Goal: Task Accomplishment & Management: Use online tool/utility

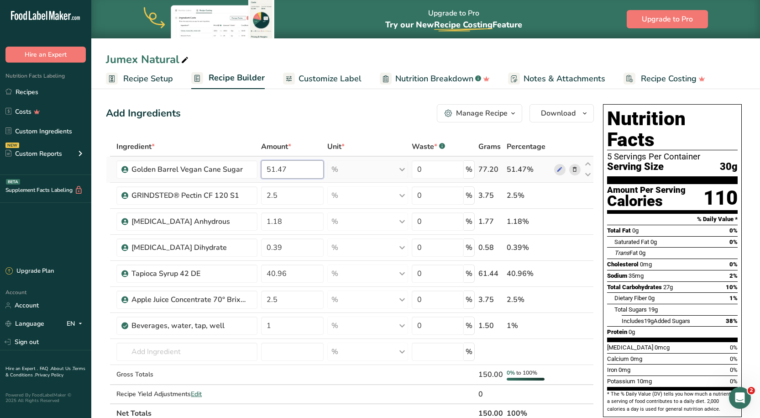
click at [275, 174] on input "51.47" at bounding box center [292, 169] width 63 height 18
click at [267, 174] on input "0.47" at bounding box center [292, 169] width 63 height 18
click at [278, 171] on input "450.47" at bounding box center [292, 169] width 63 height 18
click at [279, 169] on input "450.47" at bounding box center [292, 169] width 63 height 18
type input "45.47"
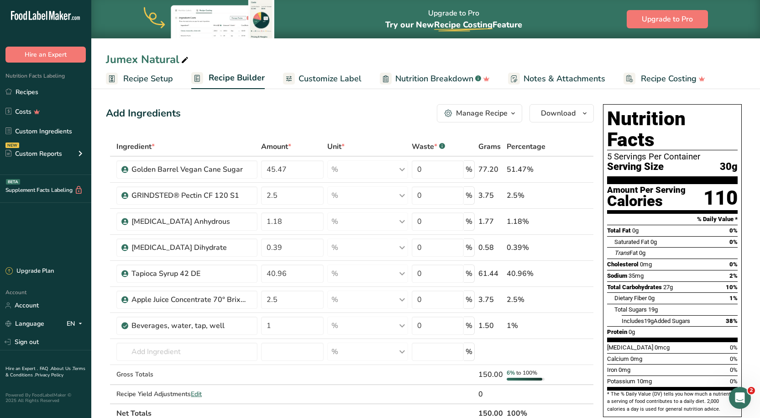
click at [309, 119] on div "Add Ingredients Manage Recipe Delete Recipe Duplicate Recipe Scale Recipe Save …" at bounding box center [350, 113] width 488 height 18
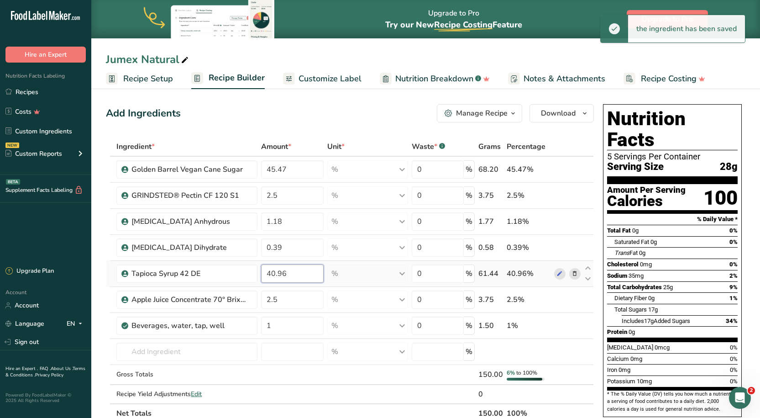
click at [283, 270] on input "40.96" at bounding box center [292, 273] width 63 height 18
click at [275, 274] on input "40.96" at bounding box center [292, 273] width 63 height 18
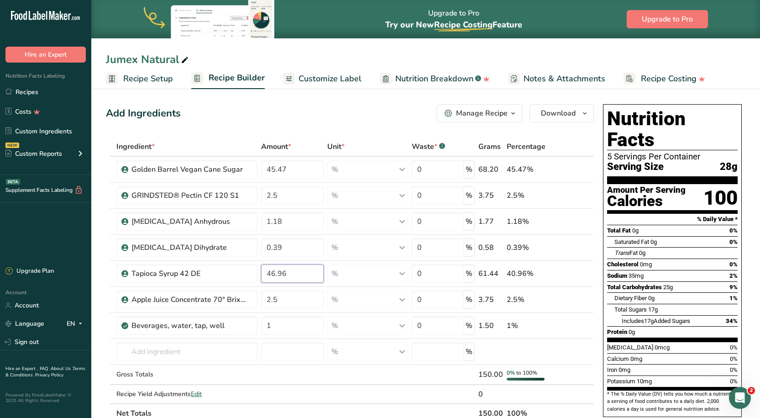
type input "46.96"
click at [313, 118] on div "Add Ingredients Manage Recipe Delete Recipe Duplicate Recipe Scale Recipe Save …" at bounding box center [350, 113] width 488 height 18
click at [275, 168] on input "45.47" at bounding box center [292, 169] width 63 height 18
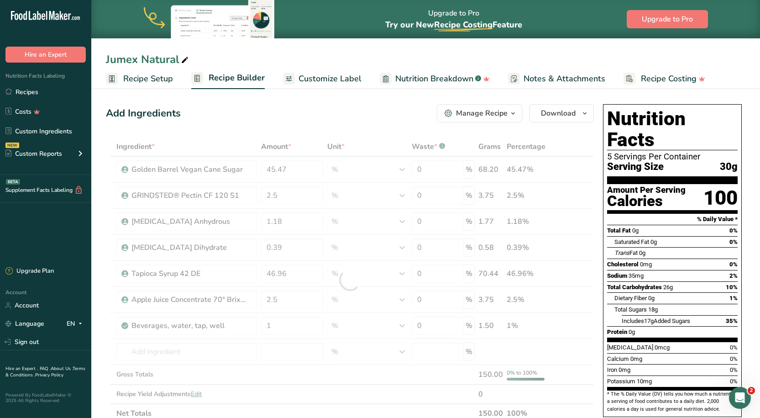
click at [181, 60] on icon at bounding box center [185, 60] width 8 height 13
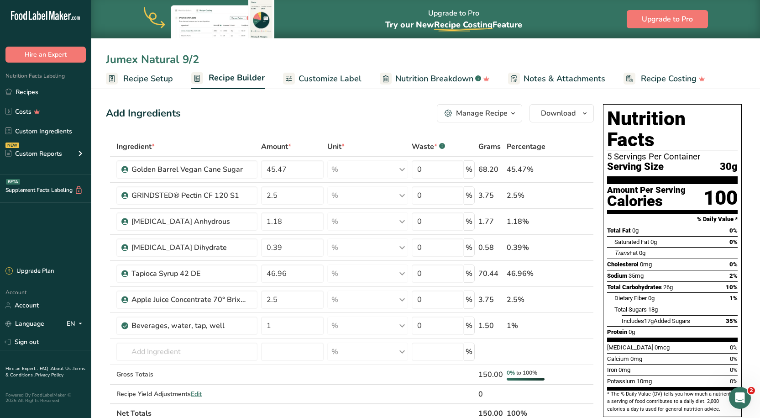
type input "Jumex Natural 9/2"
click at [277, 110] on div "Add Ingredients Manage Recipe Delete Recipe Duplicate Recipe Scale Recipe Save …" at bounding box center [350, 113] width 488 height 18
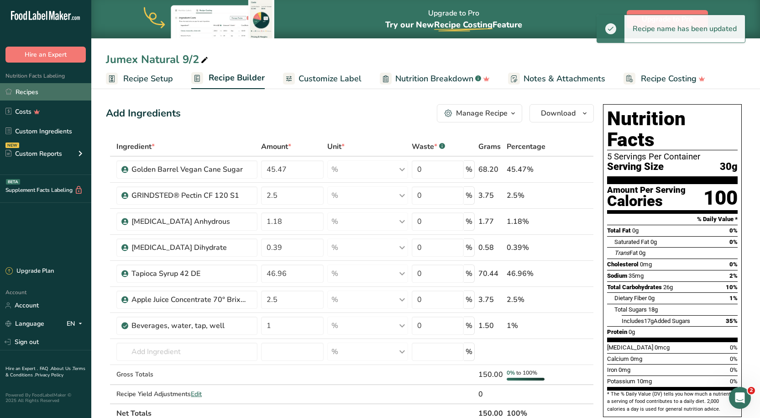
click at [32, 93] on link "Recipes" at bounding box center [45, 91] width 91 height 17
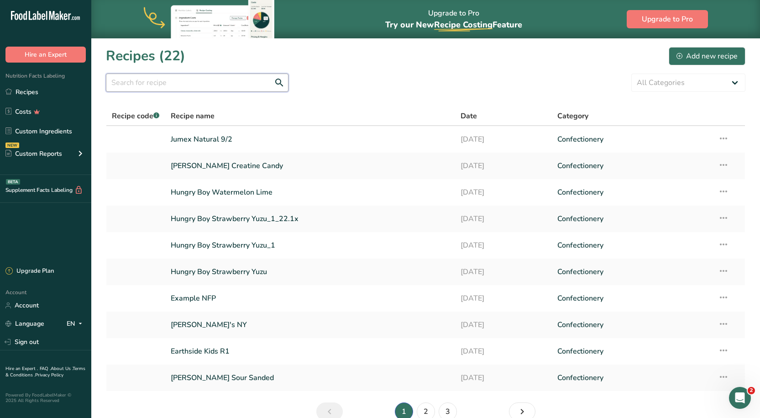
click at [247, 85] on input "text" at bounding box center [197, 83] width 183 height 18
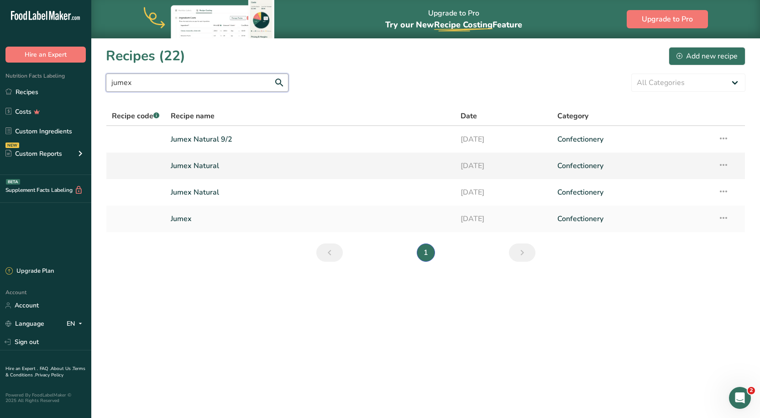
type input "jumex"
click at [201, 163] on link "Jumex Natural" at bounding box center [310, 165] width 279 height 19
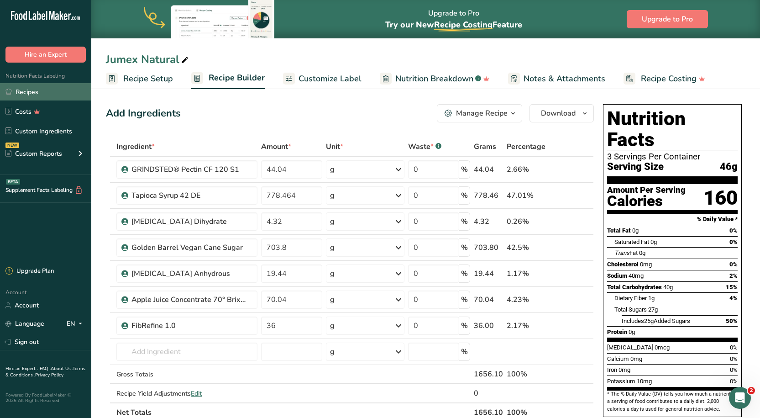
click at [50, 84] on link "Recipes" at bounding box center [45, 91] width 91 height 17
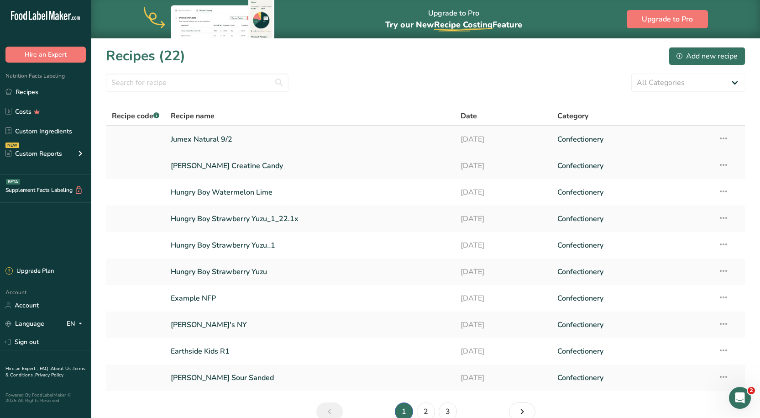
click at [206, 141] on link "Jumex Natural 9/2" at bounding box center [310, 139] width 279 height 19
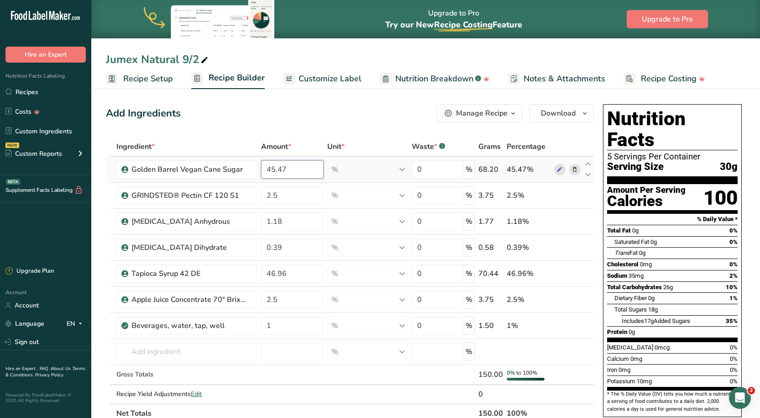
click at [274, 168] on input "45.47" at bounding box center [292, 169] width 63 height 18
click at [279, 270] on div "Ingredient * Amount * Unit * Waste * .a-a{fill:#347362;}.b-a{fill:#fff;} Grams …" at bounding box center [350, 280] width 488 height 286
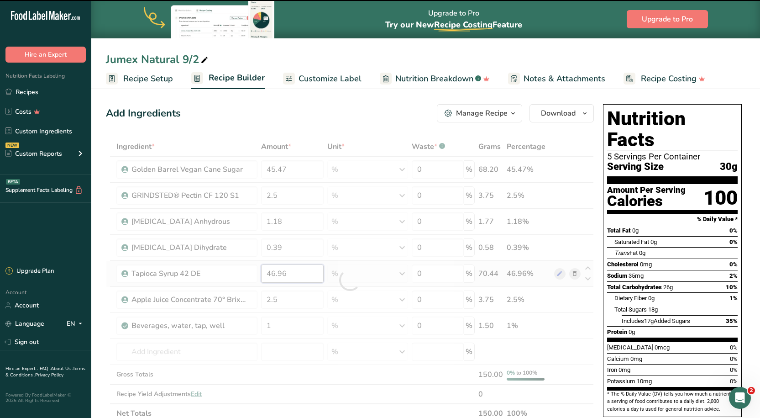
click at [276, 273] on input "46.96" at bounding box center [292, 273] width 63 height 18
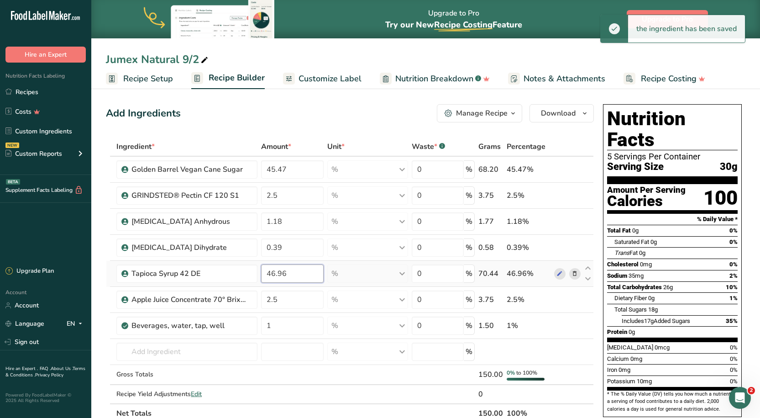
click at [275, 275] on input "46.96" at bounding box center [292, 273] width 63 height 18
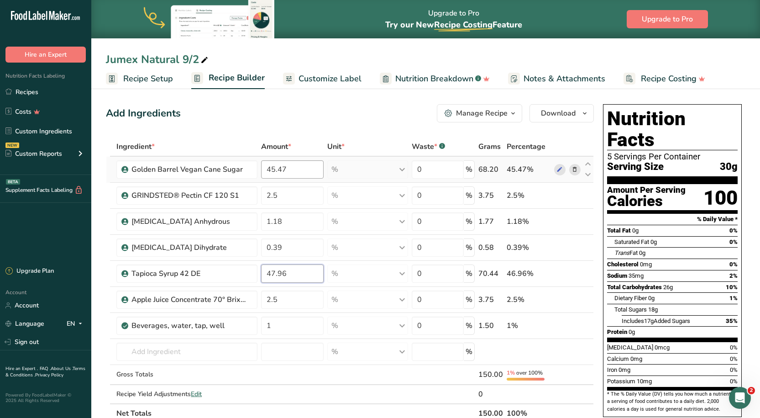
type input "47.96"
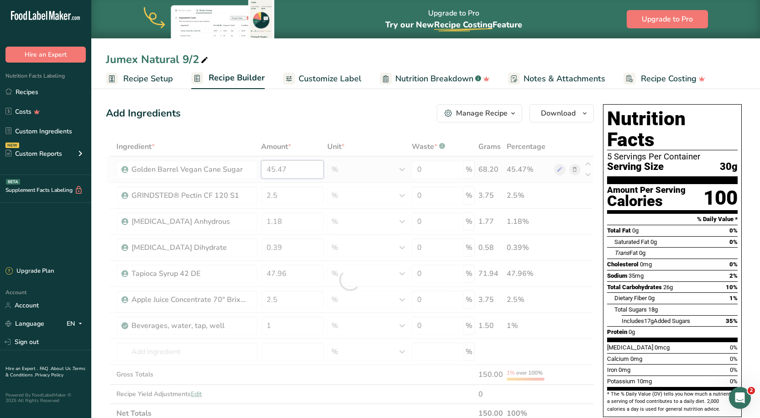
click at [274, 171] on div "Ingredient * Amount * Unit * Waste * .a-a{fill:#347362;}.b-a{fill:#fff;} Grams …" at bounding box center [350, 280] width 488 height 286
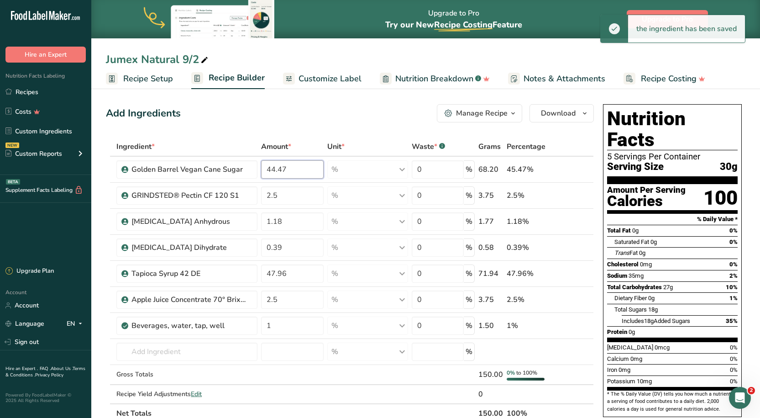
type input "44.47"
click at [299, 126] on div "Add Ingredients Manage Recipe Delete Recipe Duplicate Recipe Scale Recipe Save …" at bounding box center [353, 410] width 494 height 621
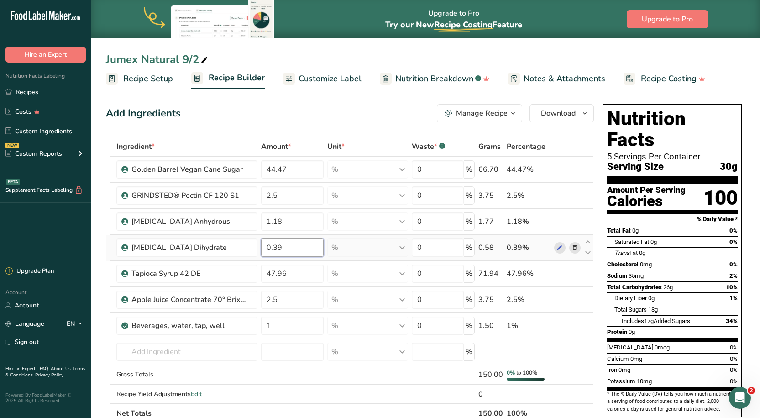
click at [287, 241] on input "0.39" at bounding box center [292, 247] width 63 height 18
type input "0.33"
click at [313, 110] on div "Add Ingredients Manage Recipe Delete Recipe Duplicate Recipe Scale Recipe Save …" at bounding box center [350, 113] width 488 height 18
click at [274, 326] on input "1" at bounding box center [292, 326] width 63 height 18
type input "1.06"
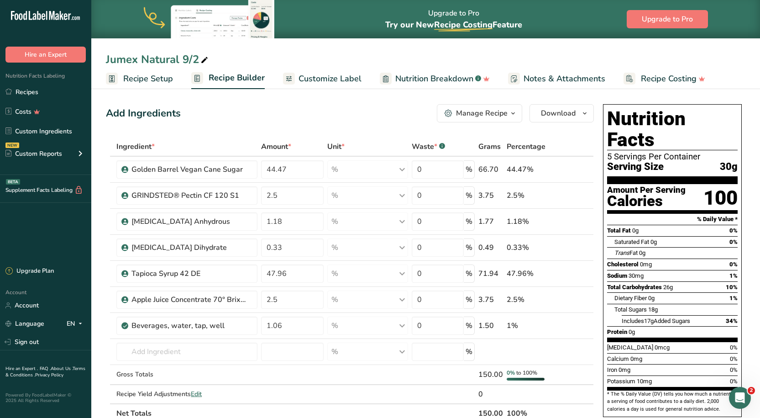
click at [314, 116] on div "Add Ingredients Manage Recipe Delete Recipe Duplicate Recipe Scale Recipe Save …" at bounding box center [350, 113] width 488 height 18
click at [338, 81] on span "Customize Label" at bounding box center [330, 79] width 63 height 12
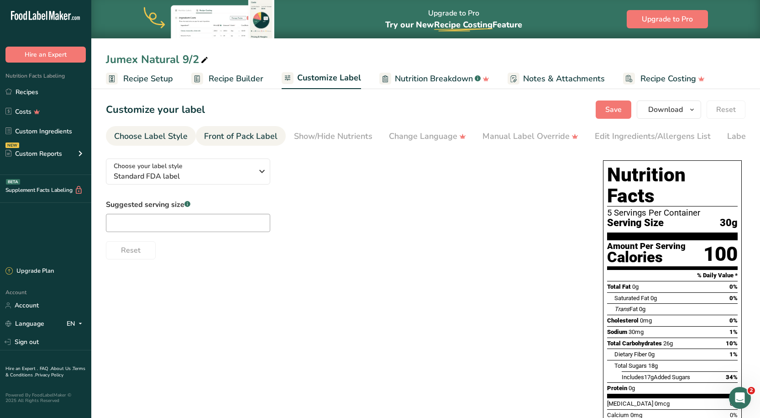
click at [258, 136] on div "Front of Pack Label" at bounding box center [241, 136] width 74 height 12
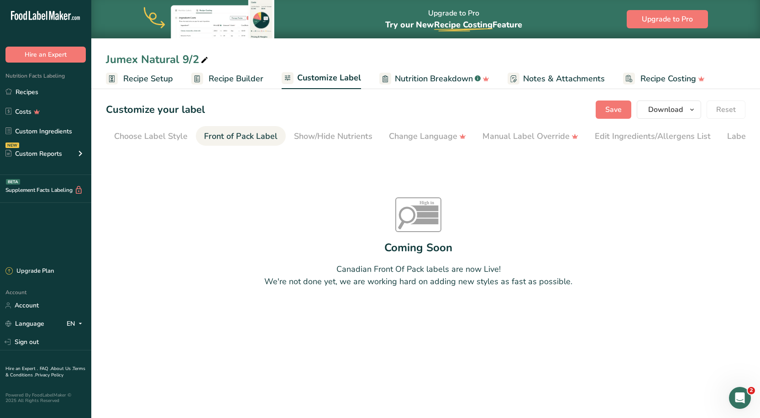
scroll to position [0, 46]
click at [261, 135] on div "Show/Hide Nutrients" at bounding box center [287, 136] width 79 height 12
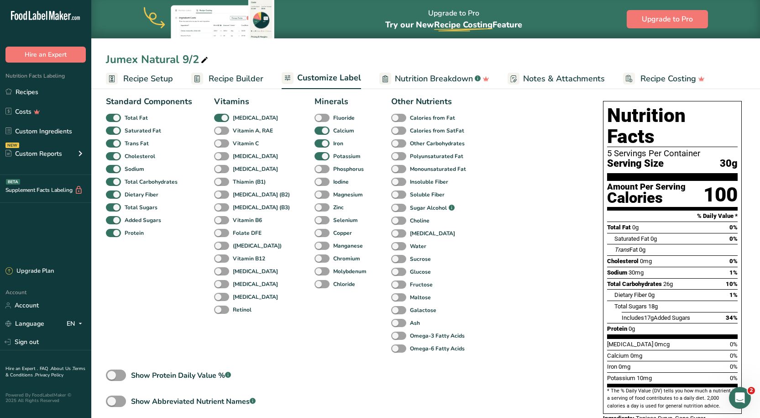
scroll to position [123, 0]
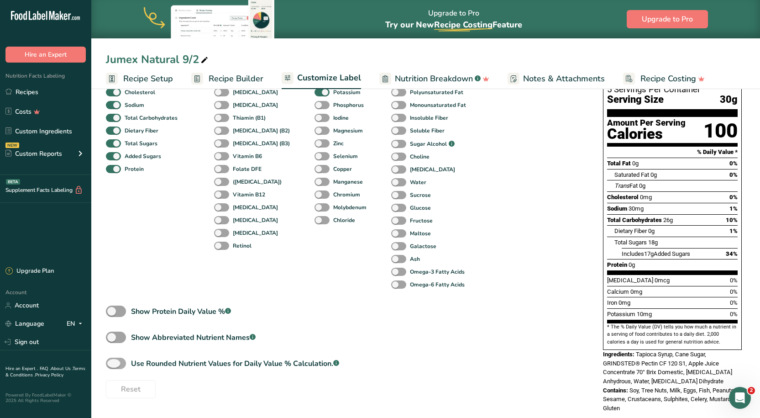
click at [115, 369] on span at bounding box center [116, 363] width 20 height 11
click at [112, 366] on input "Use Rounded Nutrient Values for Daily Value % Calculation. .a-a{fill:#347362;}.…" at bounding box center [109, 363] width 6 height 6
checkbox input "true"
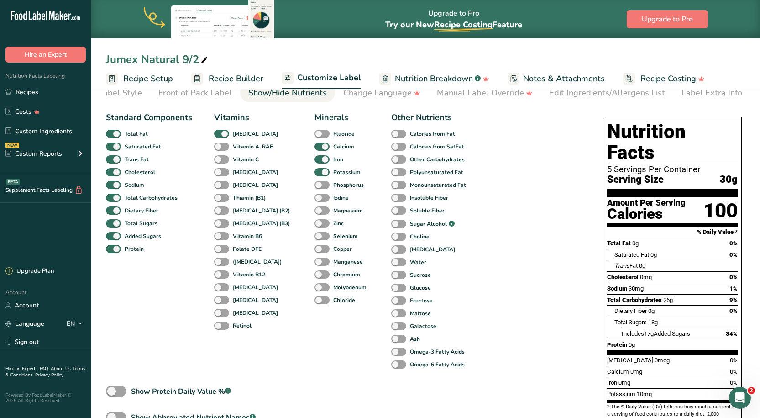
scroll to position [0, 0]
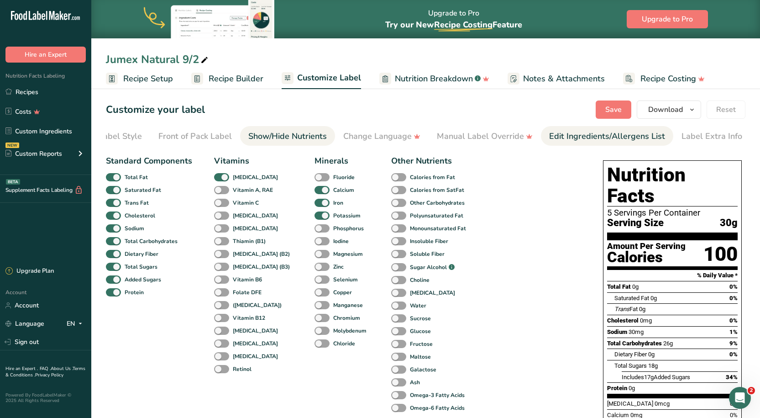
click at [587, 142] on div "Edit Ingredients/Allergens List" at bounding box center [607, 136] width 116 height 12
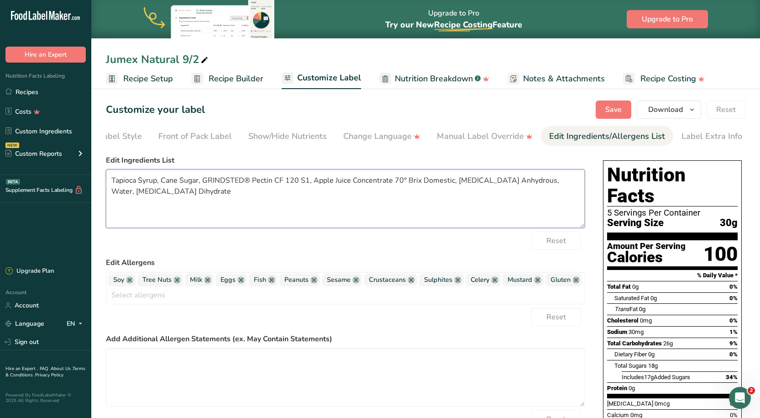
drag, startPoint x: 201, startPoint y: 195, endPoint x: 194, endPoint y: 195, distance: 6.4
click at [194, 195] on textarea "Tapioca Syrup, Cane Sugar, GRINDSTED® Pectin CF 120 S1, Apple Juice Concentrate…" at bounding box center [345, 198] width 479 height 58
click at [131, 282] on link at bounding box center [129, 279] width 7 height 7
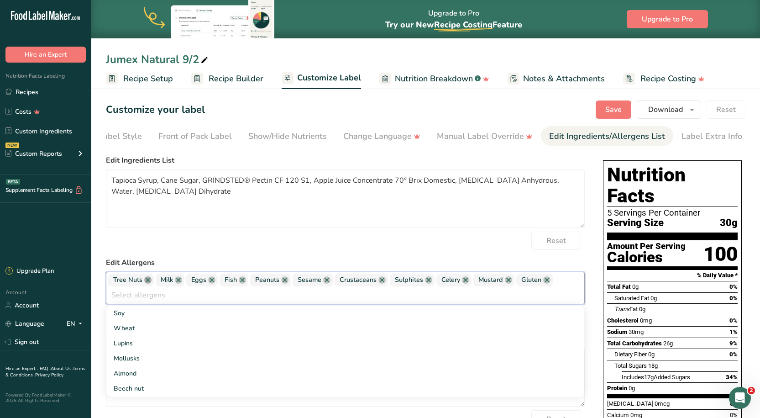
click at [147, 284] on link at bounding box center [147, 279] width 7 height 7
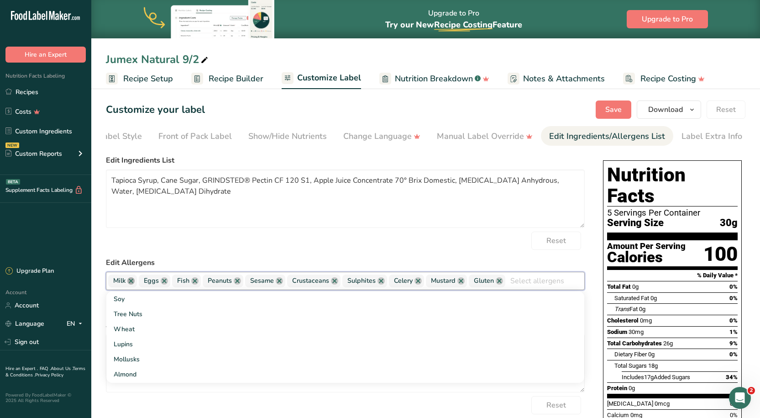
click at [132, 280] on link at bounding box center [130, 280] width 7 height 7
click at [133, 283] on link at bounding box center [133, 280] width 7 height 7
click at [133, 283] on link at bounding box center [130, 280] width 7 height 7
click at [142, 285] on link at bounding box center [142, 280] width 7 height 7
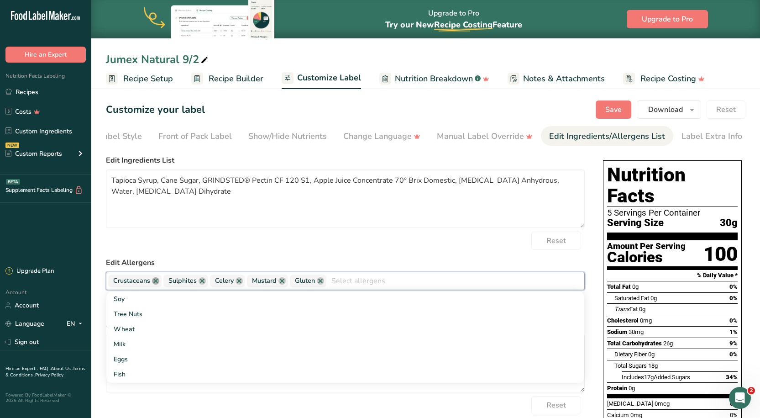
click at [157, 284] on link at bounding box center [155, 280] width 7 height 7
click at [150, 281] on link at bounding box center [146, 280] width 7 height 7
click at [141, 282] on link at bounding box center [137, 280] width 7 height 7
click at [141, 282] on link at bounding box center [143, 280] width 7 height 7
click at [142, 282] on link at bounding box center [138, 280] width 7 height 7
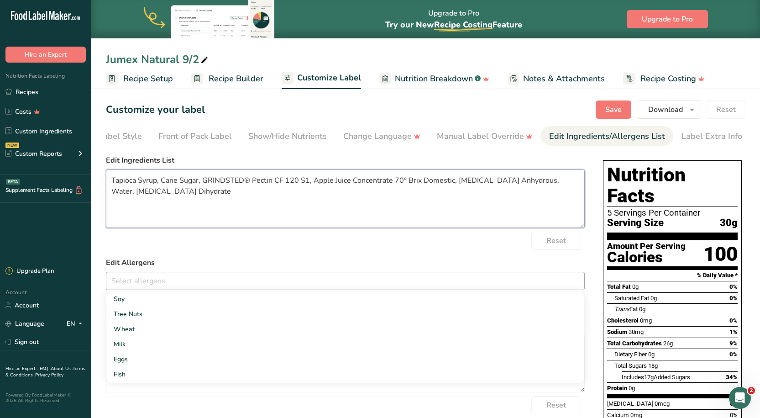
click at [211, 206] on textarea "Tapioca Syrup, Cane Sugar, GRINDSTED® Pectin CF 120 S1, Apple Juice Concentrate…" at bounding box center [345, 198] width 479 height 58
drag, startPoint x: 209, startPoint y: 206, endPoint x: 132, endPoint y: 182, distance: 80.2
click at [132, 182] on textarea "Tapioca Syrup, Cane Sugar, GRINDSTED® Pectin CF 120 S1, Apple Juice Concentrate…" at bounding box center [345, 198] width 479 height 58
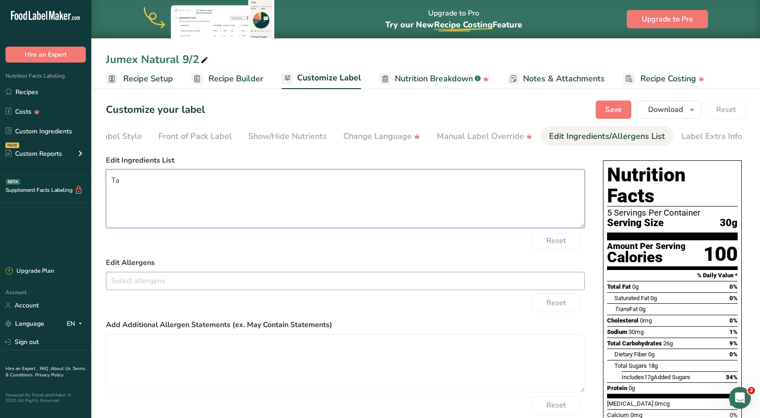
type textarea "T"
type textarea "Tapioca Syrup, Vegan Cane Sugar, Water, Apple Juice Concentrate, Pectin, [MEDIC…"
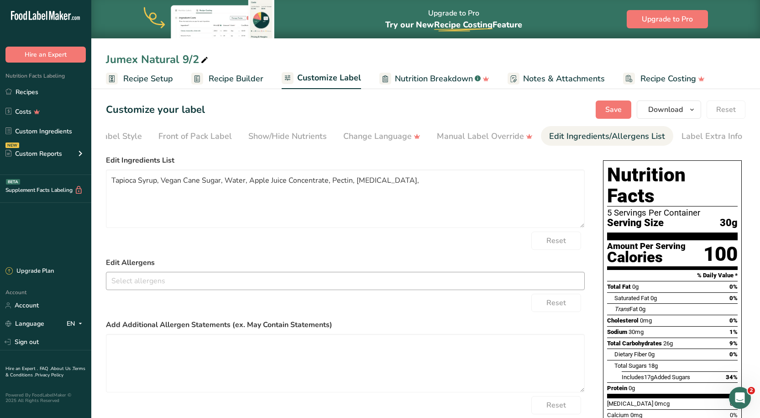
click at [201, 57] on icon at bounding box center [205, 60] width 8 height 13
type input "Jumex Natural"
type textarea "Tapioca Syrup, Cane Sugar, GRINDSTED® Pectin CF 120 S1, Apple Juice Concentrate…"
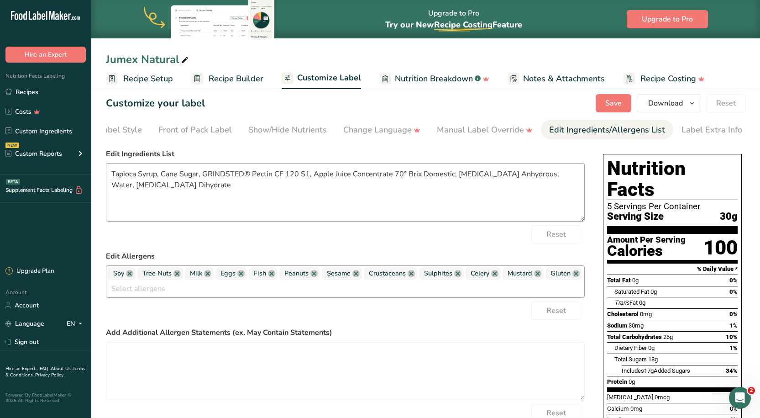
scroll to position [46, 0]
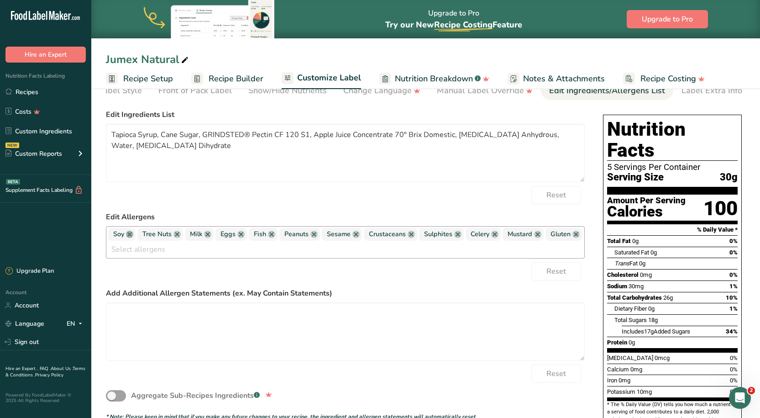
click at [130, 238] on link at bounding box center [129, 234] width 7 height 7
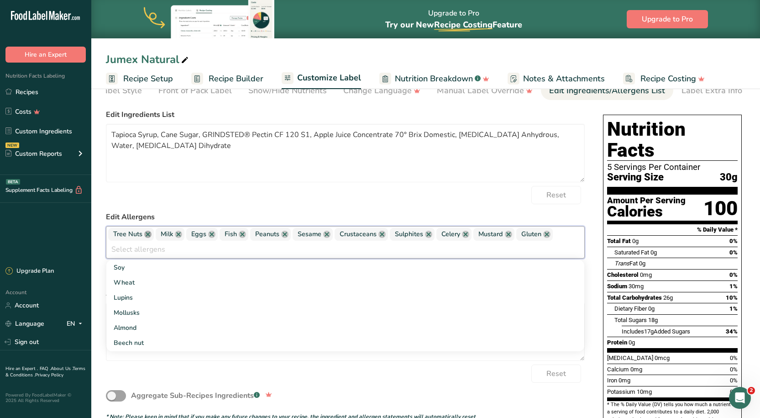
click at [146, 238] on link at bounding box center [147, 234] width 7 height 7
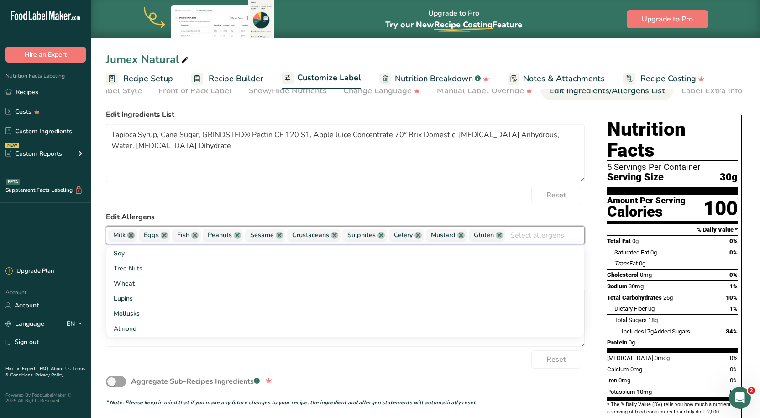
click at [133, 236] on link at bounding box center [130, 235] width 7 height 7
click at [132, 237] on link at bounding box center [133, 235] width 7 height 7
click at [133, 237] on link at bounding box center [130, 235] width 7 height 7
click at [140, 237] on link at bounding box center [142, 235] width 7 height 7
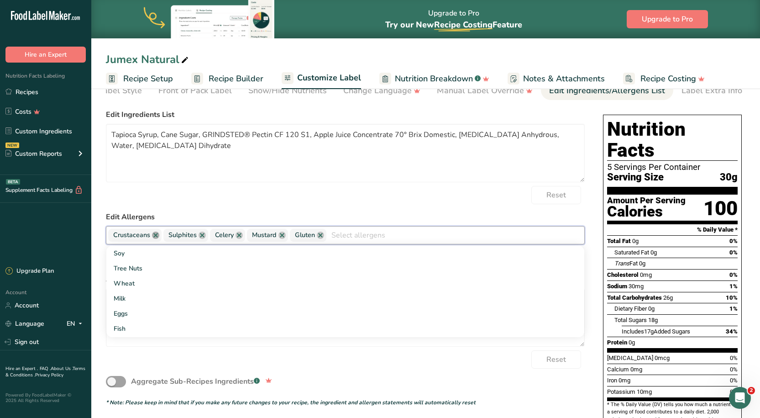
click at [155, 238] on link at bounding box center [155, 235] width 7 height 7
click at [149, 236] on link at bounding box center [146, 235] width 7 height 7
click at [143, 236] on span "Celery" at bounding box center [125, 235] width 35 height 13
click at [141, 237] on link at bounding box center [137, 235] width 7 height 7
click at [141, 237] on link at bounding box center [143, 235] width 7 height 7
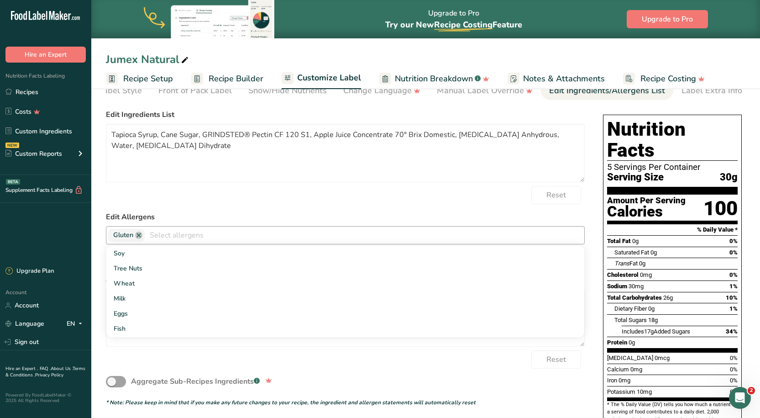
click at [141, 237] on link at bounding box center [138, 235] width 7 height 7
click at [211, 149] on textarea "Tapioca Syrup, Cane Sugar, GRINDSTED® Pectin CF 120 S1, Apple Juice Concentrate…" at bounding box center [345, 153] width 479 height 58
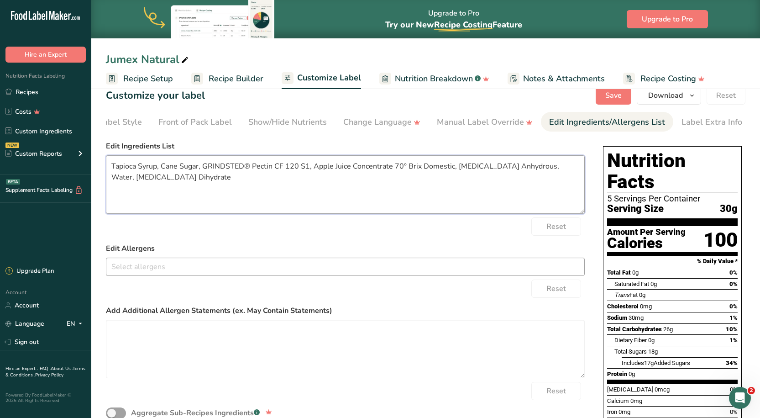
scroll to position [0, 0]
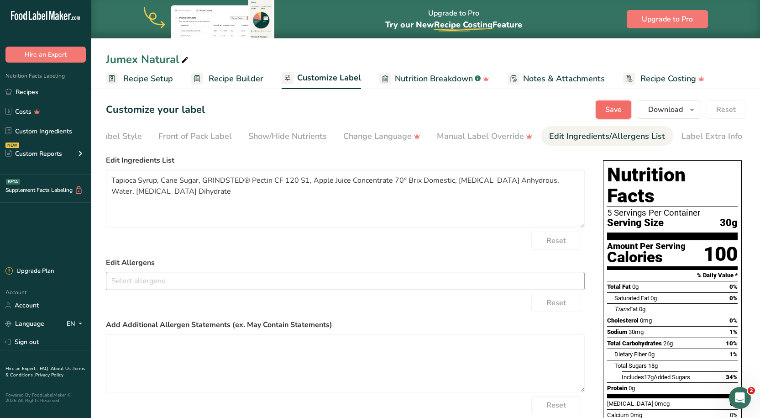
click at [618, 106] on span "Save" at bounding box center [614, 109] width 16 height 11
click at [179, 201] on textarea "Tapioca Syrup, Cane Sugar, GRINDSTED® Pectin CF 120 S1, Apple Juice Concentrate…" at bounding box center [345, 198] width 479 height 58
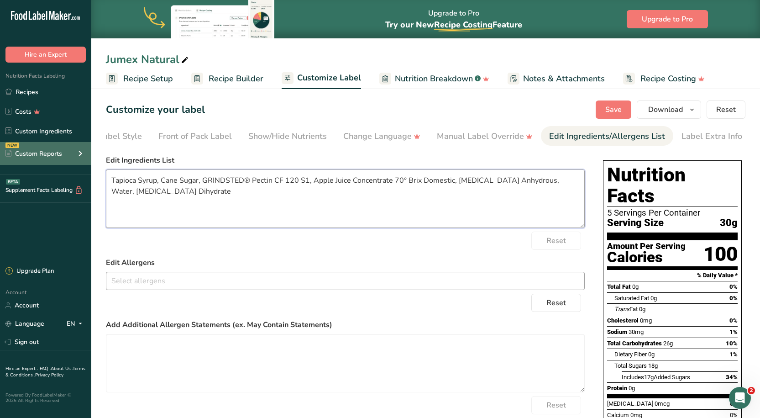
drag, startPoint x: 198, startPoint y: 201, endPoint x: 43, endPoint y: 155, distance: 161.7
click at [43, 155] on div ".a-20{fill:#fff;} Hire an Expert Nutrition Facts Labeling Recipes Costs Custom …" at bounding box center [380, 266] width 760 height 533
click at [269, 227] on textarea "Tapioca Syrup, Cane Sugar, GRINDSTED® Pectin CF 120 S1, Apple Juice Concentrate…" at bounding box center [345, 198] width 479 height 58
click at [179, 58] on span at bounding box center [184, 60] width 11 height 11
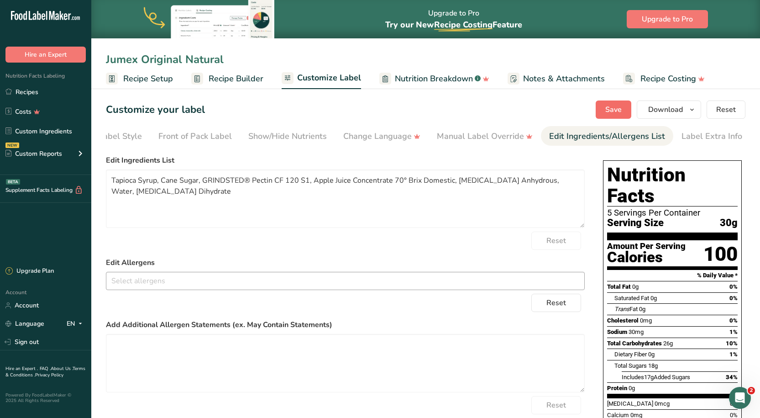
type input "Jumex Original Natural"
click at [607, 103] on button "Save" at bounding box center [614, 109] width 36 height 18
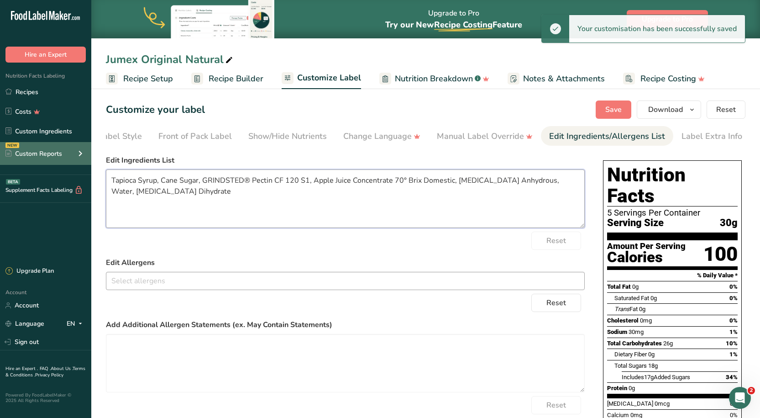
drag, startPoint x: 187, startPoint y: 197, endPoint x: 18, endPoint y: 165, distance: 172.5
click at [18, 165] on div ".a-20{fill:#fff;} Hire an Expert Nutrition Facts Labeling Recipes Costs Custom …" at bounding box center [380, 266] width 760 height 533
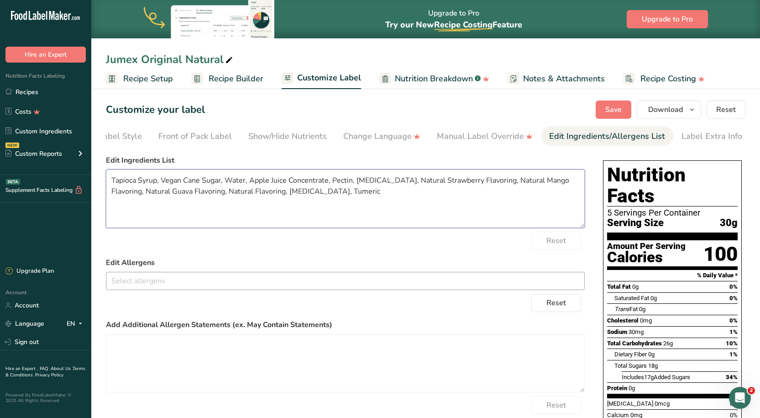
click at [324, 192] on textarea "Tapioca Syrup, Vegan Cane Sugar, Water, Apple Juice Concentrate, Pectin, [MEDIC…" at bounding box center [345, 198] width 479 height 58
type textarea "Tapioca Syrup, Vegan Cane Sugar, Water, Apple Juice Concentrate, Pectin, [MEDIC…"
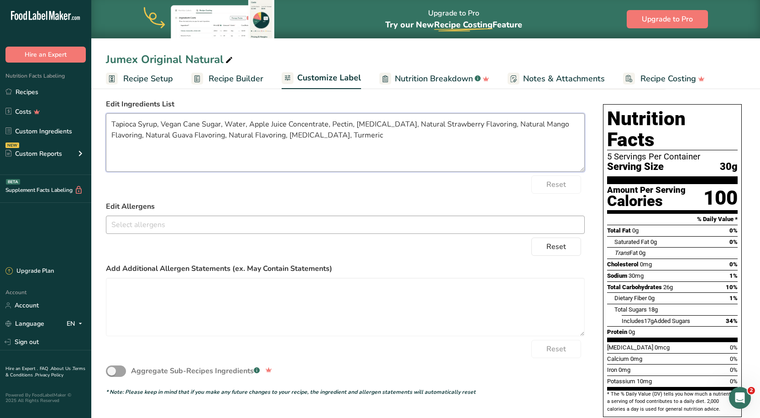
scroll to position [46, 0]
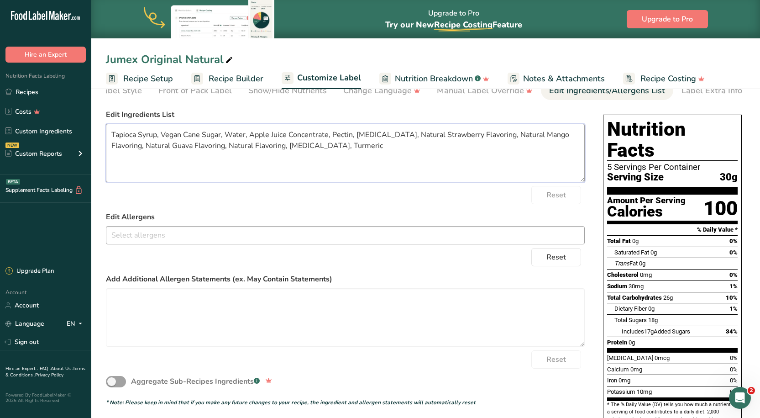
drag, startPoint x: 346, startPoint y: 146, endPoint x: 83, endPoint y: 141, distance: 263.1
click at [76, 141] on div ".a-20{fill:#fff;} Hire an Expert Nutrition Facts Labeling Recipes Costs Custom …" at bounding box center [380, 220] width 760 height 533
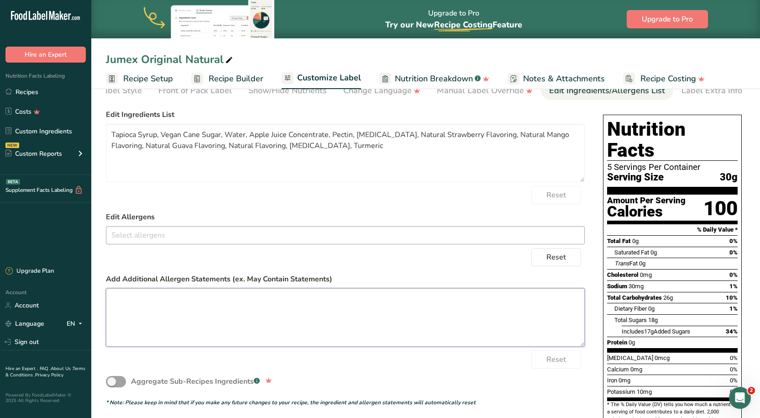
click at [326, 314] on textarea at bounding box center [345, 317] width 479 height 58
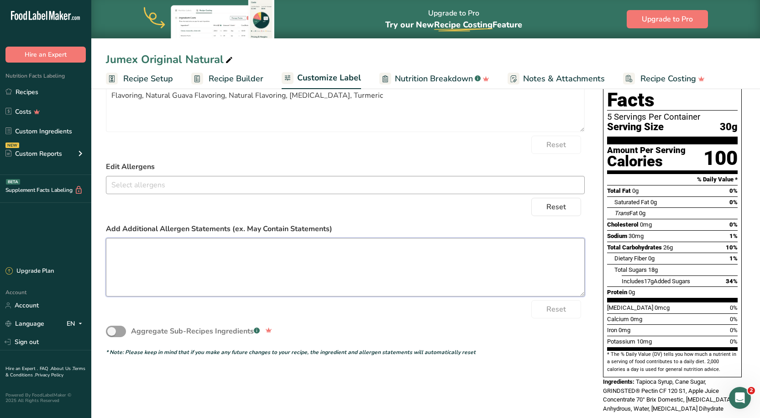
scroll to position [96, 0]
